Goal: Navigation & Orientation: Find specific page/section

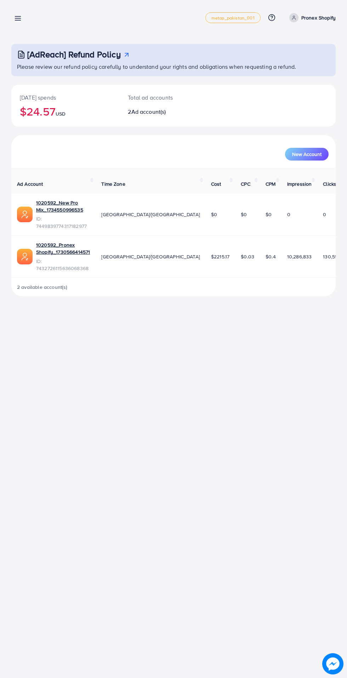
click at [35, 27] on div "Overview metap_pakistan_001 Help Center Contact Support Plans and Pricing Term …" at bounding box center [173, 18] width 324 height 20
click at [18, 18] on line at bounding box center [18, 18] width 6 height 0
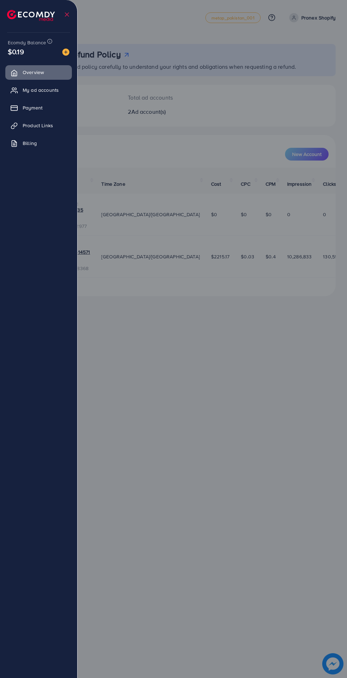
click at [31, 93] on span "My ad accounts" at bounding box center [41, 89] width 36 height 7
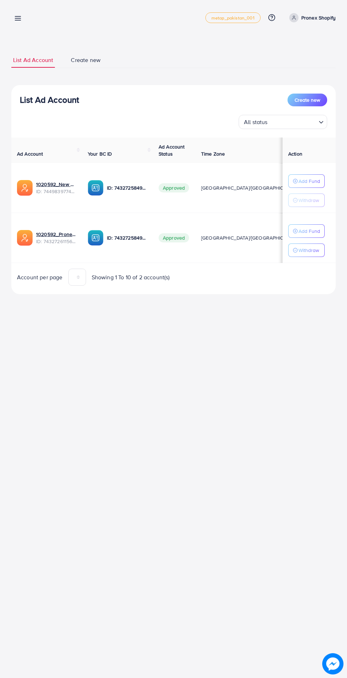
scroll to position [0, 16]
